Goal: Task Accomplishment & Management: Manage account settings

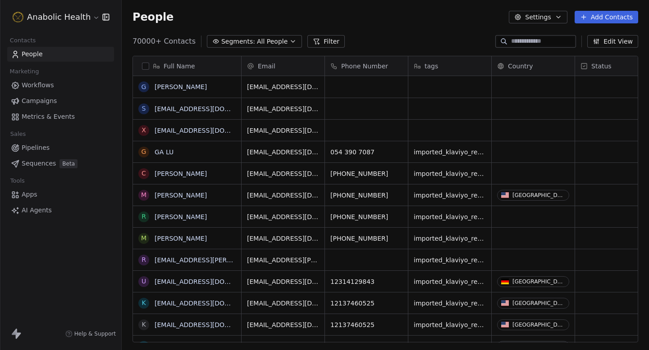
scroll to position [309, 527]
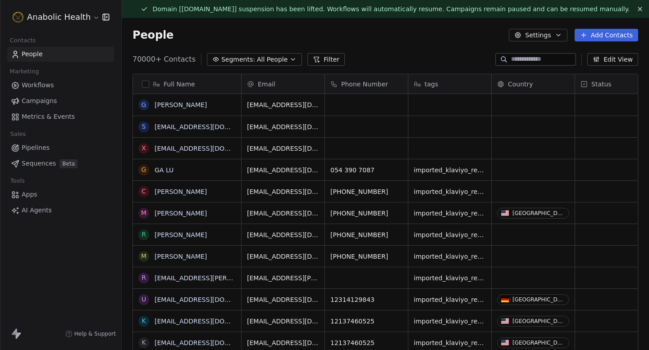
click at [74, 23] on html "Anabolic Health Contacts People Marketing Workflows Campaigns Metrics & Events …" at bounding box center [324, 175] width 649 height 350
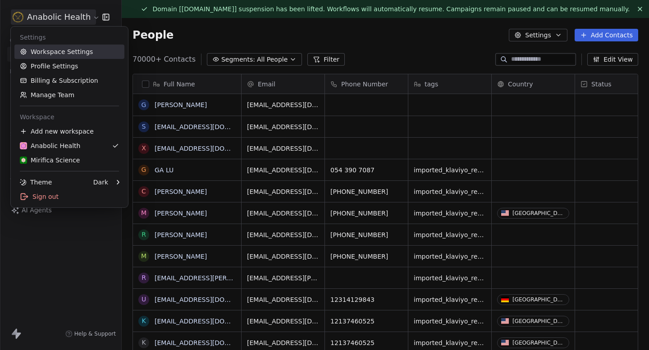
click at [67, 55] on link "Workspace Settings" at bounding box center [69, 52] width 110 height 14
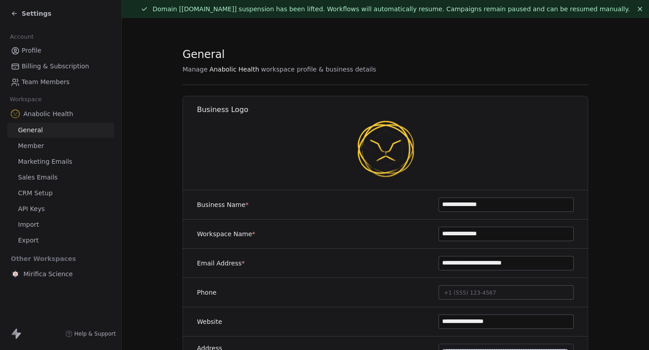
click at [42, 164] on span "Marketing Emails" at bounding box center [45, 161] width 54 height 9
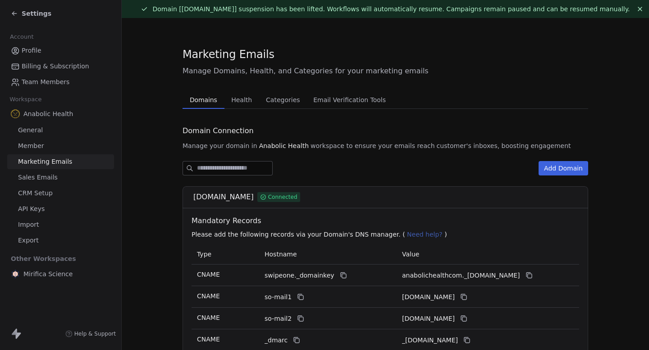
scroll to position [109, 0]
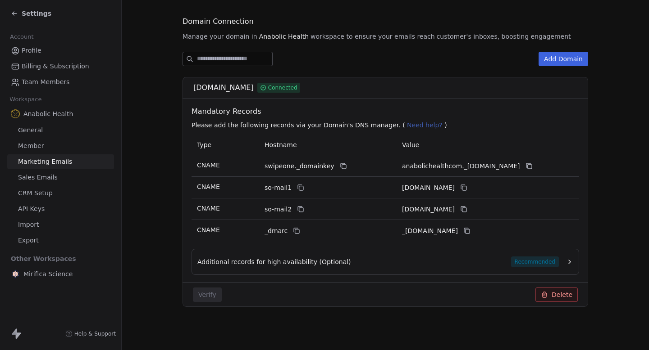
click at [560, 296] on button "Delete" at bounding box center [556, 295] width 42 height 14
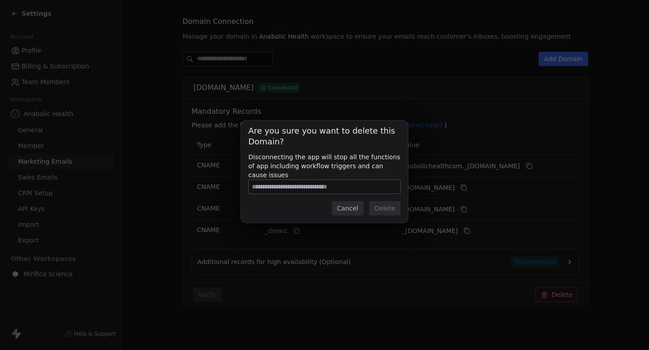
click at [346, 209] on button "Cancel" at bounding box center [348, 208] width 32 height 14
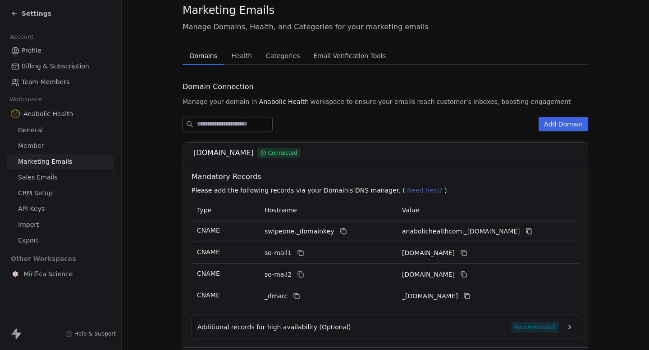
scroll to position [0, 0]
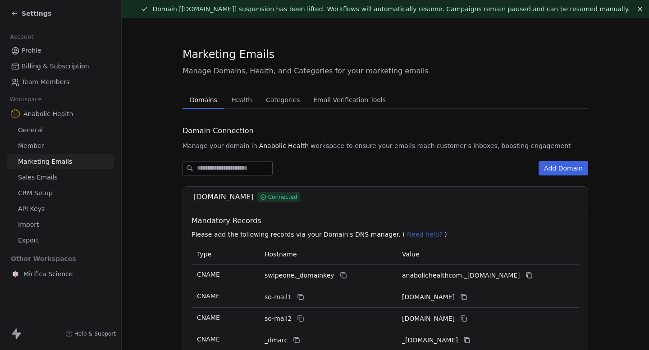
click at [240, 101] on span "Health" at bounding box center [242, 100] width 28 height 13
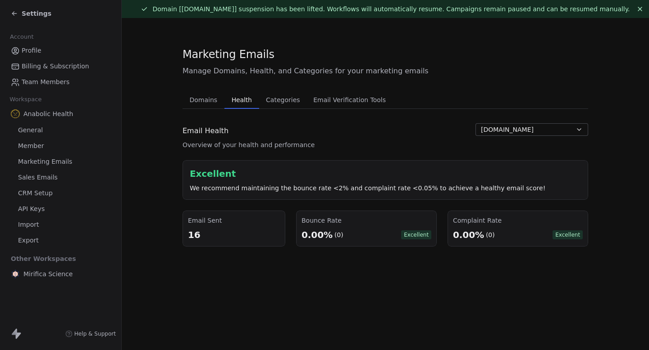
click at [25, 11] on span "Settings" at bounding box center [37, 13] width 30 height 9
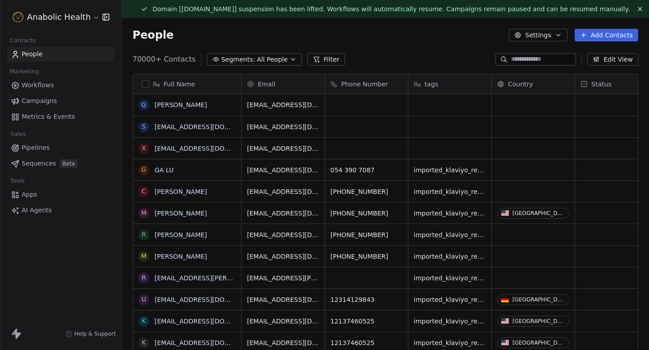
scroll to position [309, 527]
click at [58, 100] on link "Campaigns" at bounding box center [60, 101] width 107 height 15
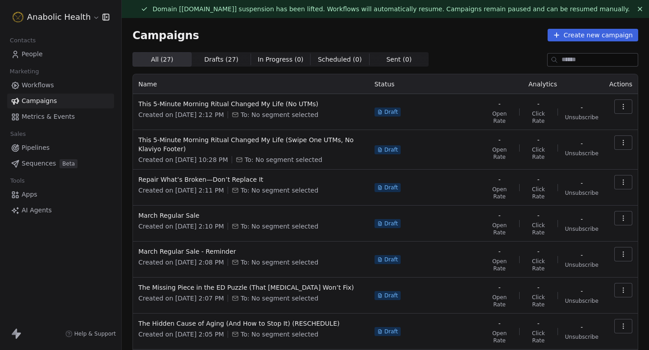
scroll to position [146, 0]
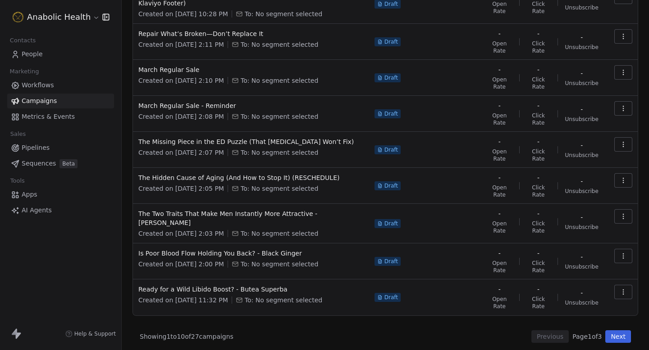
click at [625, 334] on button "Next" at bounding box center [618, 337] width 26 height 13
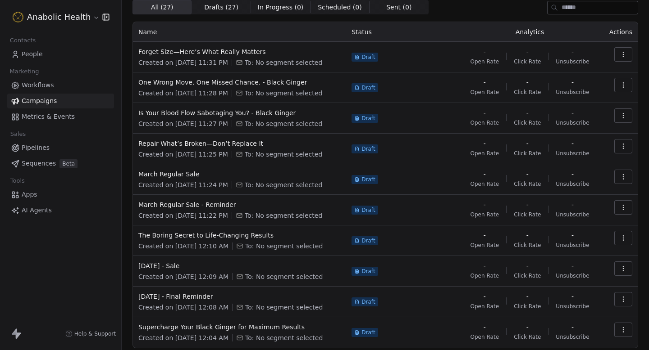
scroll to position [88, 0]
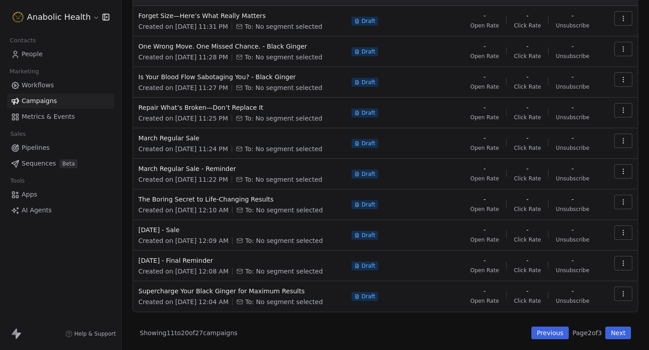
click at [625, 338] on button "Next" at bounding box center [618, 333] width 26 height 13
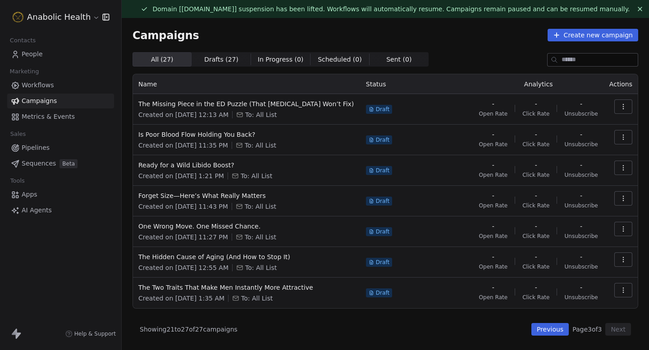
scroll to position [0, 0]
click at [44, 89] on span "Workflows" at bounding box center [38, 85] width 32 height 9
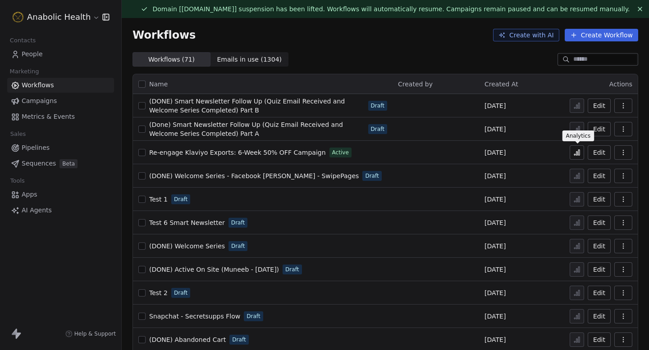
click at [579, 154] on icon at bounding box center [576, 152] width 7 height 7
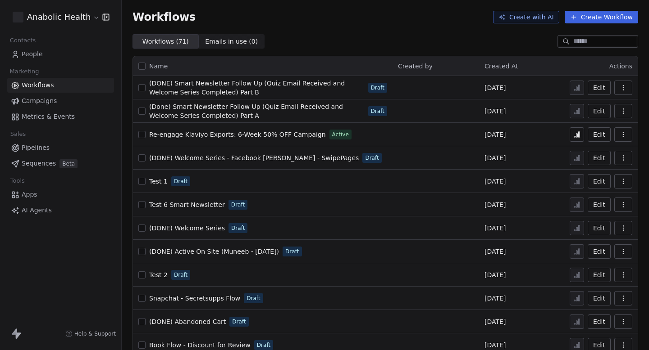
click at [31, 55] on span "People" at bounding box center [32, 54] width 21 height 9
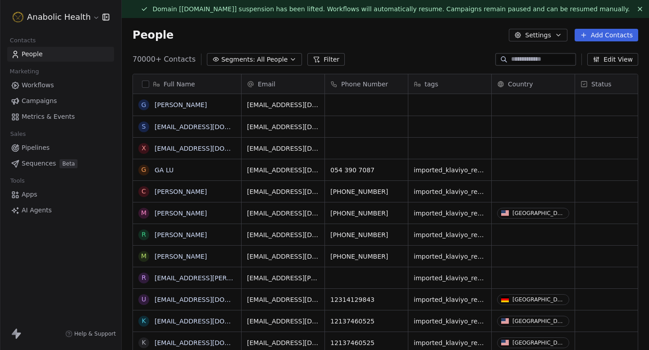
scroll to position [309, 527]
click at [282, 35] on div "People Settings Add Contacts" at bounding box center [384, 35] width 505 height 13
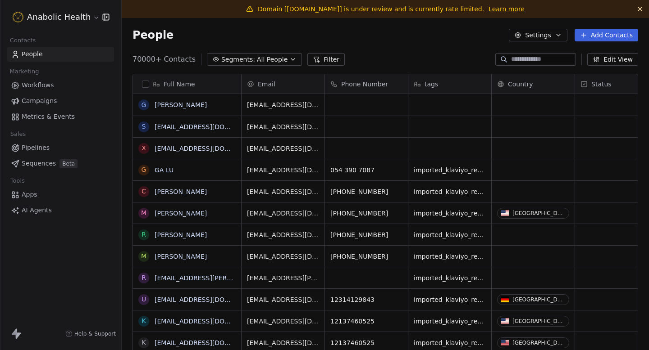
click at [64, 18] on html "Anabolic Health Contacts People Marketing Workflows Campaigns Metrics & Events …" at bounding box center [324, 175] width 649 height 350
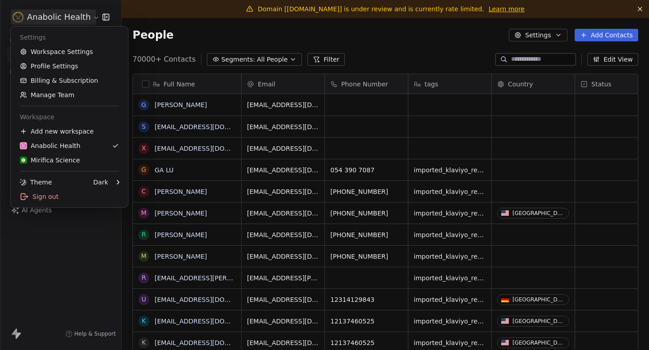
click at [52, 47] on link "Workspace Settings" at bounding box center [69, 52] width 110 height 14
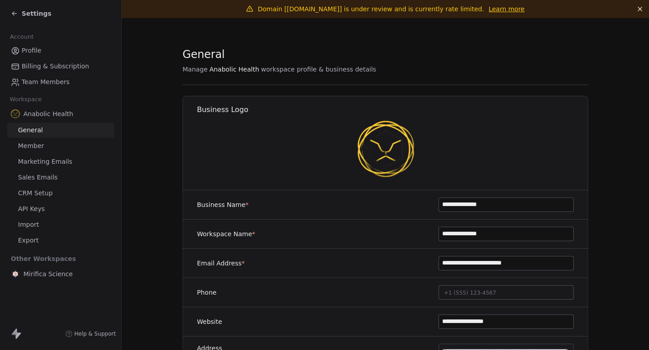
click at [52, 163] on span "Marketing Emails" at bounding box center [45, 161] width 54 height 9
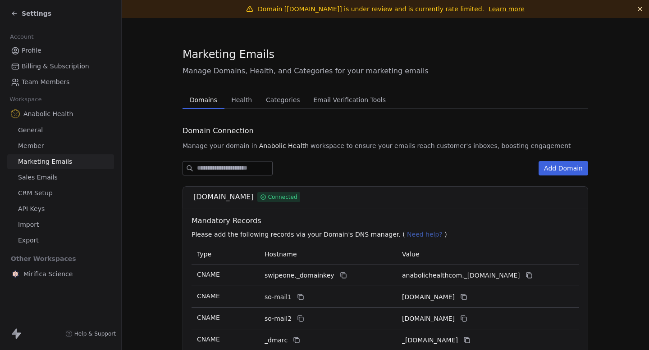
scroll to position [21, 0]
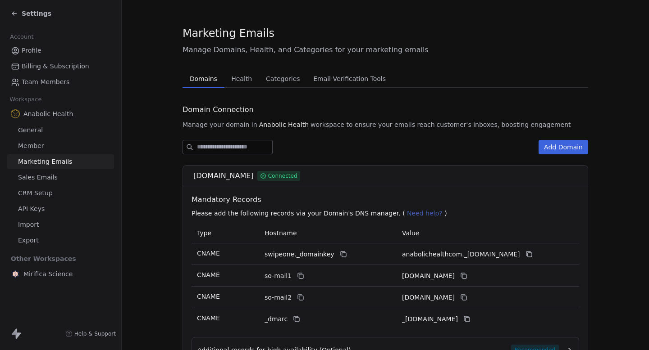
click at [247, 73] on div "Marketing Emails Manage Domains, Health, and Categories for your marketing emai…" at bounding box center [384, 218] width 405 height 384
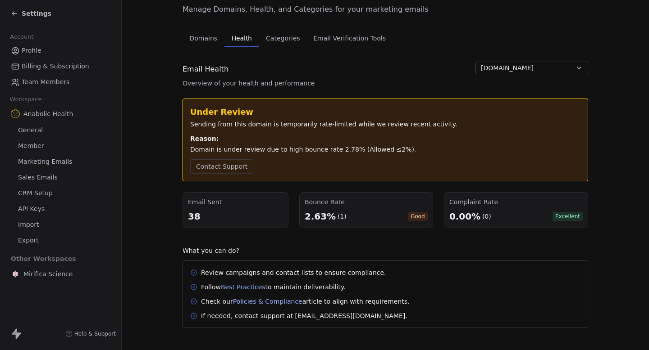
scroll to position [68, 0]
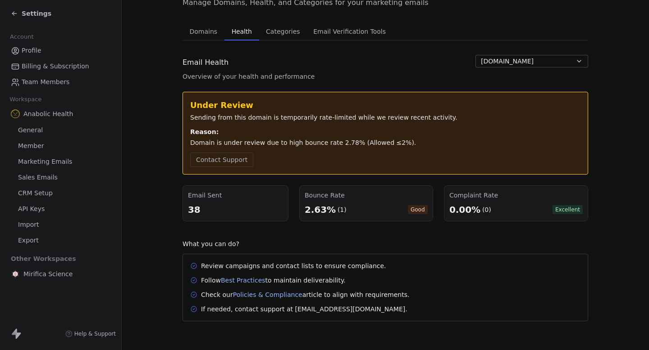
drag, startPoint x: 304, startPoint y: 214, endPoint x: 346, endPoint y: 214, distance: 42.3
click at [344, 214] on div "Bounce Rate 2.63% (1) Good" at bounding box center [366, 204] width 134 height 36
click at [346, 214] on div "2.63% (1) Good" at bounding box center [366, 210] width 123 height 13
